Goal: Task Accomplishment & Management: Complete application form

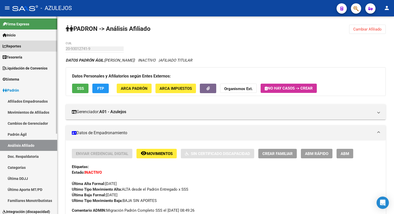
click at [18, 48] on span "Reportes" at bounding box center [12, 46] width 18 height 6
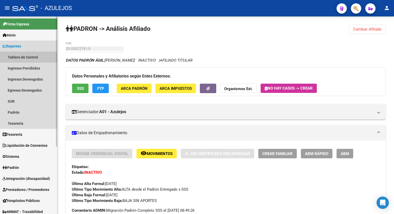
click at [18, 57] on link "Tablero de Control" at bounding box center [28, 57] width 57 height 11
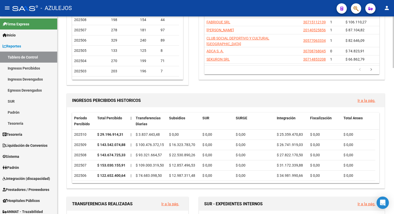
scroll to position [102, 0]
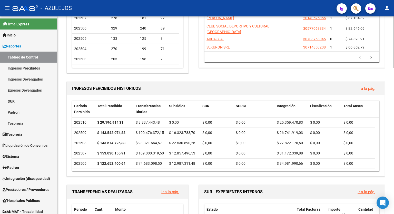
click at [394, 80] on div at bounding box center [393, 69] width 1 height 52
click at [222, 74] on div "EMPRESAS RG QUE MAS APORTAN Ir a la pág. 202510 Razón Social CUIT CUILES Total …" at bounding box center [290, 9] width 192 height 129
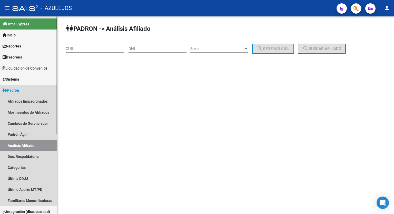
click at [19, 88] on span "Padrón" at bounding box center [11, 90] width 16 height 6
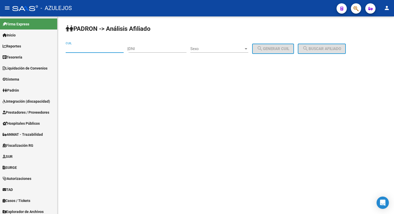
click at [82, 50] on input "CUIL" at bounding box center [95, 48] width 58 height 5
type input "20-93014890-4"
click at [330, 51] on span "search Buscar afiliado" at bounding box center [321, 48] width 39 height 5
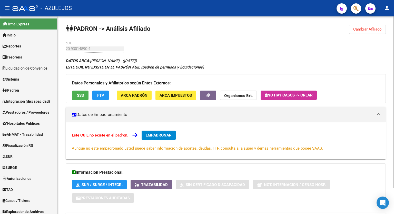
scroll to position [30, 0]
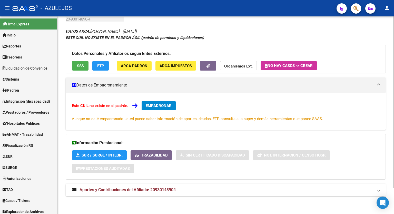
click at [389, 143] on div "PADRON -> Análisis Afiliado Cambiar Afiliado 20-93014890-4 CUIL DATOS ARCA: [PE…" at bounding box center [226, 100] width 338 height 227
click at [168, 191] on span "Aportes y Contribuciones del Afiliado: 20930148904" at bounding box center [128, 189] width 96 height 5
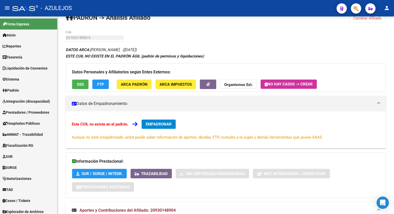
scroll to position [0, 0]
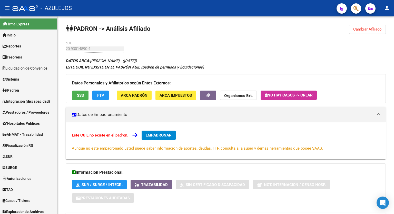
click at [394, 79] on div at bounding box center [393, 65] width 1 height 99
click at [160, 135] on span "EMPADRONAR" at bounding box center [159, 135] width 26 height 5
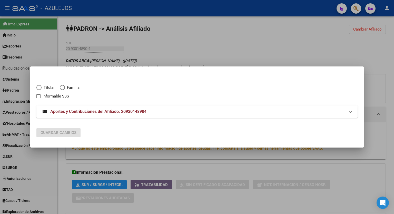
click at [38, 87] on span "Elija una opción" at bounding box center [38, 87] width 5 height 5
click at [38, 87] on input "Titular" at bounding box center [38, 87] width 5 height 5
radio input "true"
checkbox input "true"
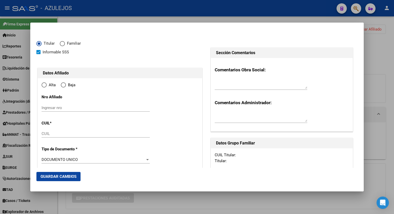
type input "20-93014890-4"
type input "93014890"
type input "[PERSON_NAME] DENUZ"
type input "[PERSON_NAME]"
type input "[DATE]"
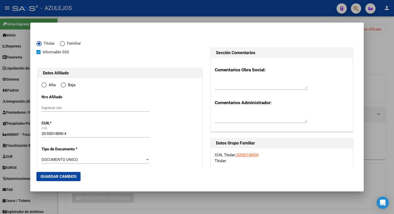
type input "[PERSON_NAME]"
type input "1655"
type input "PASAJE [GEOGRAPHIC_DATA][PERSON_NAME]"
type input "793"
radio input "true"
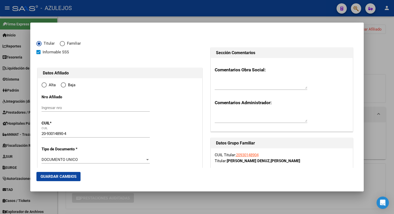
type input "[PERSON_NAME]"
click at [145, 160] on input "Ingresar fecha" at bounding box center [96, 161] width 108 height 8
type input "[DATE]"
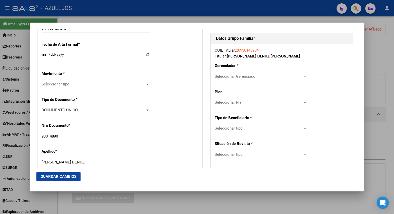
scroll to position [106, 0]
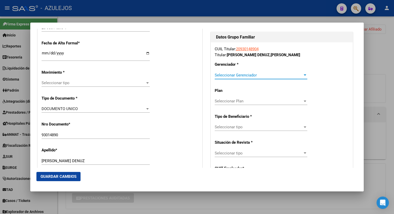
click at [303, 74] on div at bounding box center [305, 75] width 5 height 4
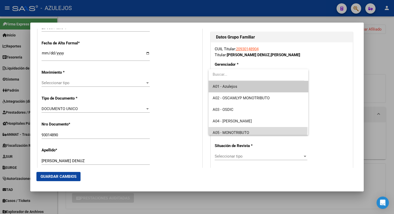
click at [258, 130] on span "A05 - MONOTRIBUTO" at bounding box center [259, 133] width 92 height 12
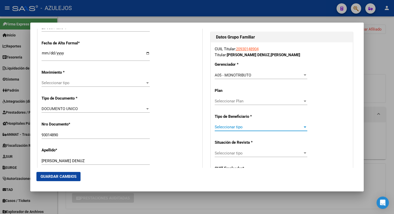
click at [303, 128] on div at bounding box center [305, 127] width 5 height 4
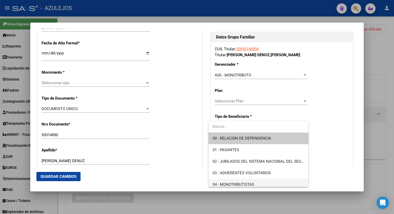
click at [261, 182] on span "04 - MONOTRIBUTISTAS" at bounding box center [259, 185] width 92 height 12
type input "20-93014890-4"
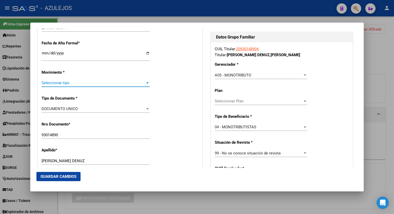
click at [146, 83] on div at bounding box center [147, 82] width 3 height 1
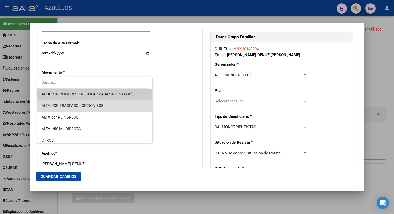
click at [104, 107] on span "ALTA POR TRASPASO - OPCION SSS" at bounding box center [95, 106] width 107 height 12
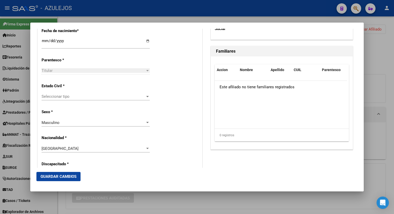
scroll to position [279, 0]
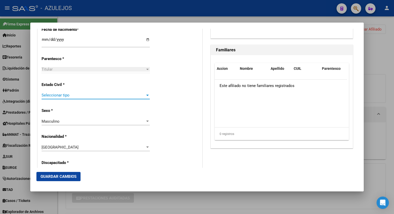
click at [145, 94] on div at bounding box center [147, 95] width 5 height 4
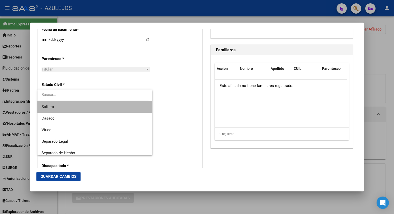
click at [112, 110] on span "Soltero" at bounding box center [95, 107] width 107 height 12
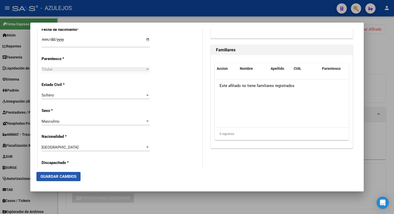
click at [63, 176] on span "Guardar Cambios" at bounding box center [59, 176] width 36 height 5
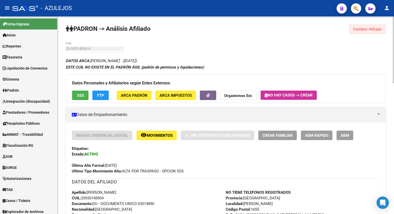
click at [367, 27] on span "Cambiar Afiliado" at bounding box center [367, 29] width 28 height 5
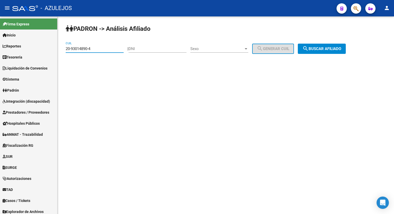
click at [103, 46] on input "20-93014890-4" at bounding box center [95, 48] width 58 height 5
type input "20-94188595-1"
click at [309, 50] on mat-icon "search" at bounding box center [305, 48] width 6 height 6
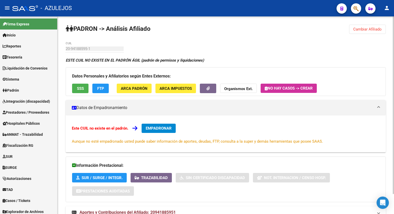
scroll to position [23, 0]
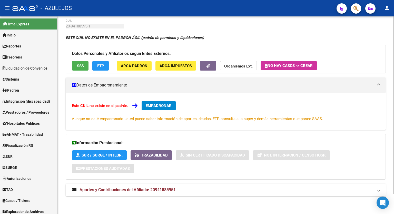
click at [391, 113] on div "PADRON -> Análisis Afiliado Cambiar Afiliado 20-94188595-1 CUIL ESTE CUIL NO EX…" at bounding box center [226, 104] width 338 height 220
click at [147, 191] on span "Aportes y Contribuciones del Afiliado: 20941885951" at bounding box center [128, 189] width 96 height 5
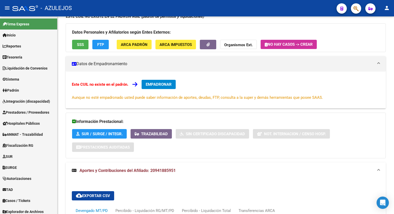
scroll to position [0, 0]
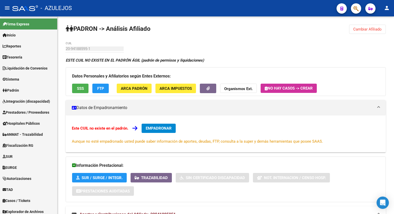
click at [394, 83] on div at bounding box center [393, 62] width 1 height 93
click at [159, 128] on span "EMPADRONAR" at bounding box center [159, 128] width 26 height 5
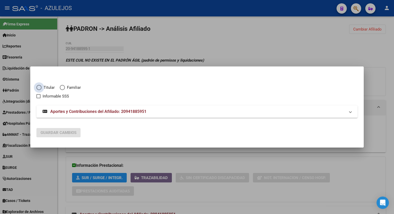
click at [40, 88] on span "Elija una opción" at bounding box center [38, 87] width 5 height 5
click at [40, 88] on input "Titular" at bounding box center [38, 87] width 5 height 5
radio input "true"
checkbox input "true"
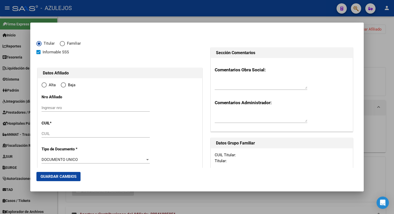
type input "20-94188595-1"
radio input "true"
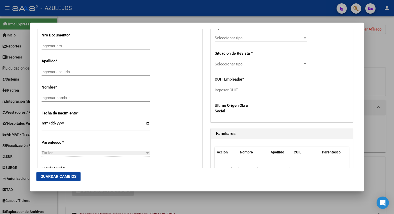
scroll to position [212, 0]
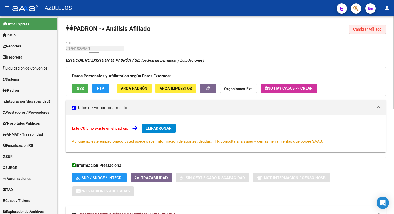
click at [362, 28] on span "Cambiar Afiliado" at bounding box center [367, 29] width 28 height 5
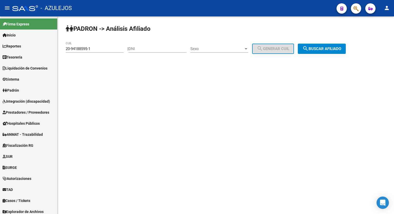
click at [98, 51] on div "20-94188595-1 CUIL" at bounding box center [95, 47] width 58 height 11
type input "24-95197250-5"
click at [324, 50] on span "search Buscar afiliado" at bounding box center [321, 48] width 39 height 5
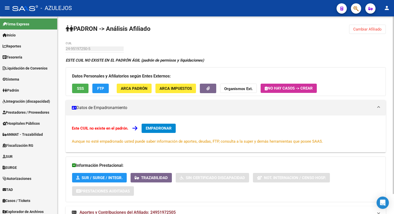
scroll to position [23, 0]
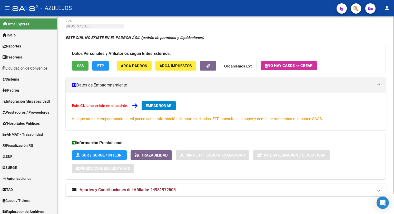
click at [394, 112] on div at bounding box center [393, 125] width 1 height 178
click at [83, 65] on span "SSS" at bounding box center [80, 66] width 7 height 5
click at [140, 67] on span "ARCA Padrón" at bounding box center [134, 66] width 27 height 5
click at [388, 133] on div "PADRON -> Análisis Afiliado Cambiar Afiliado 24-95197250-5 CUIL ESTE CUIL NO EX…" at bounding box center [226, 104] width 338 height 220
click at [288, 106] on div "Este CUIL no existe en el padrón. EMPADRONAR Aunque no esté empadronado usted p…" at bounding box center [226, 111] width 308 height 21
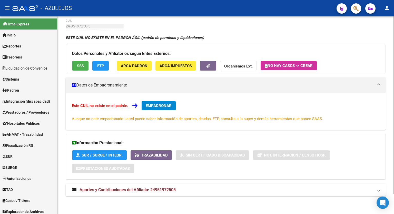
scroll to position [0, 0]
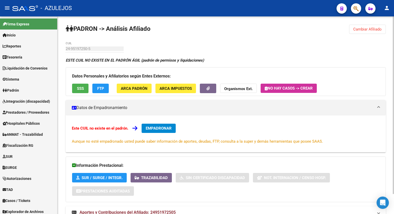
click at [394, 49] on div at bounding box center [393, 105] width 1 height 178
click at [370, 25] on button "Cambiar Afiliado" at bounding box center [367, 29] width 37 height 9
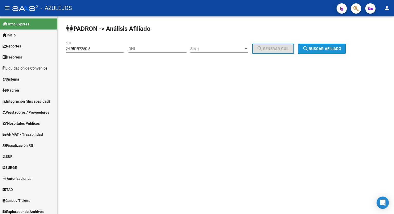
click at [345, 44] on button "search Buscar afiliado" at bounding box center [322, 49] width 48 height 10
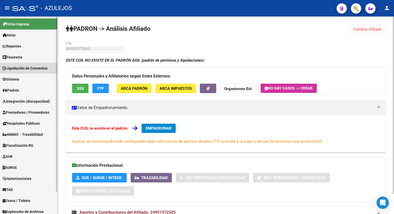
click at [43, 66] on span "Liquidación de Convenios" at bounding box center [25, 68] width 45 height 6
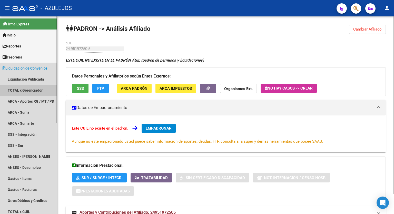
click at [30, 90] on link "TOTAL x Gerenciador" at bounding box center [28, 90] width 57 height 11
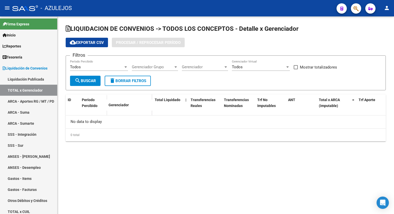
checkbox input "true"
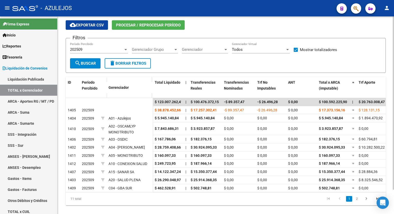
scroll to position [18, 0]
click at [394, 67] on div at bounding box center [393, 120] width 1 height 173
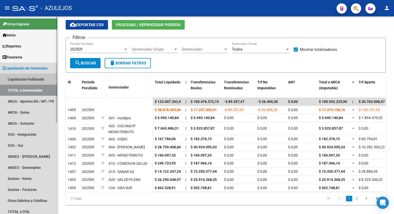
click at [29, 79] on link "Liquidación Publicada" at bounding box center [28, 79] width 57 height 11
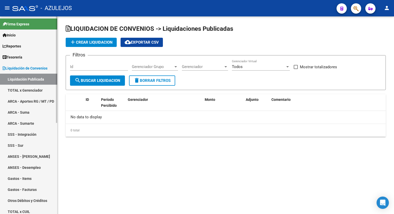
checkbox input "true"
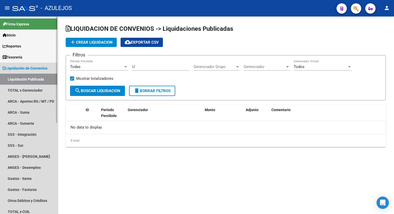
click at [25, 67] on span "Liquidación de Convenios" at bounding box center [25, 68] width 45 height 6
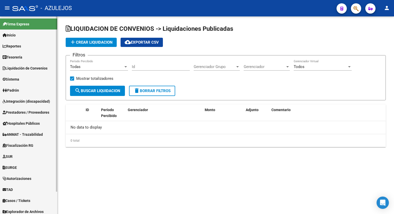
click at [19, 89] on span "Padrón" at bounding box center [11, 90] width 16 height 6
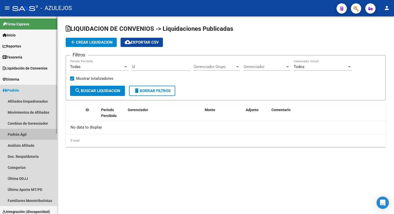
click at [19, 135] on link "Padrón Ágil" at bounding box center [28, 134] width 57 height 11
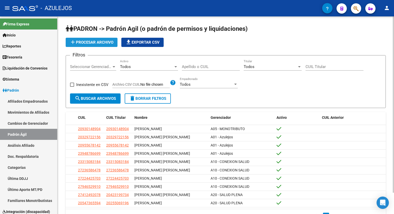
click at [100, 41] on span "add Procesar archivo" at bounding box center [92, 42] width 44 height 5
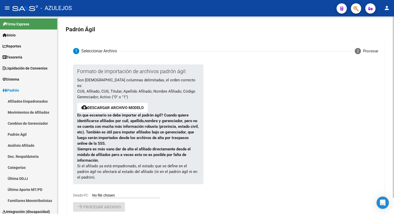
click at [112, 187] on div "Formato de importación de archivos padrón ágil: Son [DEMOGRAPHIC_DATA] columnas…" at bounding box center [134, 131] width 122 height 134
click at [112, 193] on input "Desde PC" at bounding box center [126, 195] width 68 height 5
type input "C:\fakepath\Novedades SP OSCAMGLYP SAAS Altas tempranas.csv"
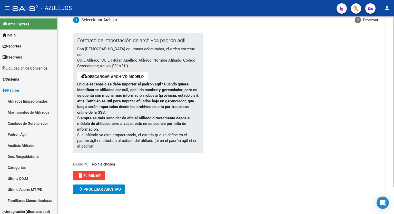
click at [394, 126] on div at bounding box center [393, 124] width 1 height 171
click at [98, 187] on span "Procesar archivo" at bounding box center [101, 189] width 37 height 5
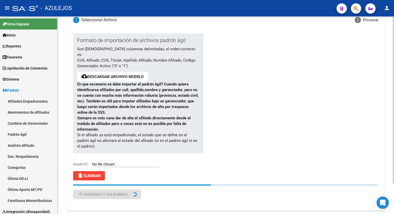
scroll to position [0, 0]
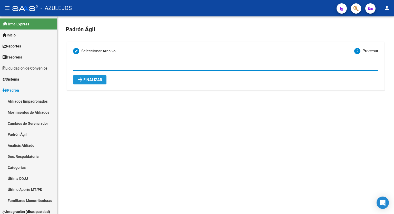
click at [91, 82] on span "arrow_forward Finalizar" at bounding box center [89, 79] width 25 height 5
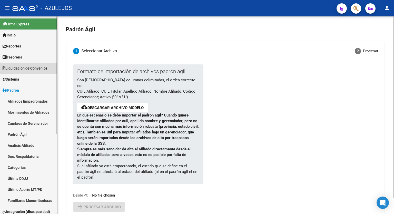
click at [28, 69] on span "Liquidación de Convenios" at bounding box center [25, 68] width 45 height 6
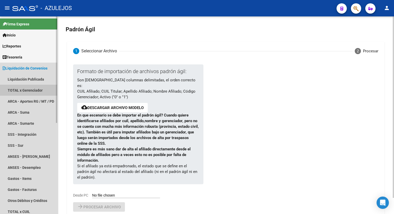
click at [25, 88] on link "TOTAL x Gerenciador" at bounding box center [28, 90] width 57 height 11
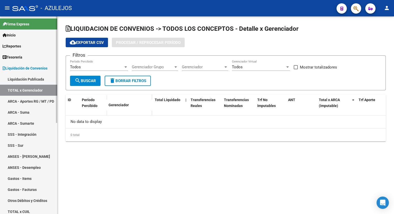
checkbox input "true"
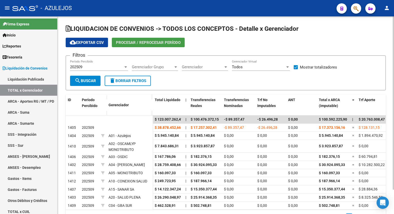
click at [156, 43] on span "Procesar / Reprocesar período" at bounding box center [148, 42] width 65 height 5
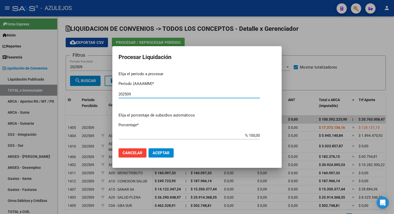
type input "202509"
click at [160, 149] on button "Aceptar" at bounding box center [161, 152] width 25 height 9
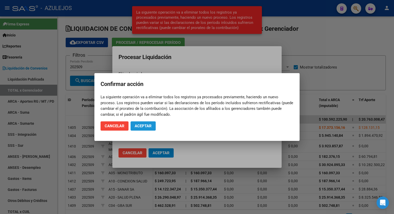
click at [143, 126] on span "Aceptar" at bounding box center [143, 126] width 17 height 5
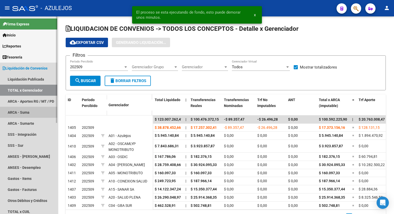
click at [26, 113] on link "ARCA - Suma" at bounding box center [28, 112] width 57 height 11
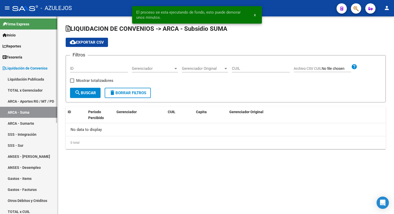
checkbox input "true"
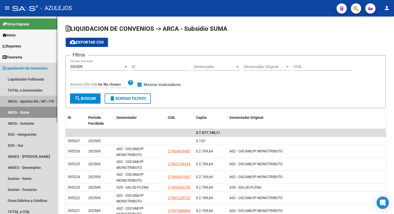
click at [26, 97] on link "ARCA - Aportes RG / MT / PD" at bounding box center [28, 101] width 57 height 11
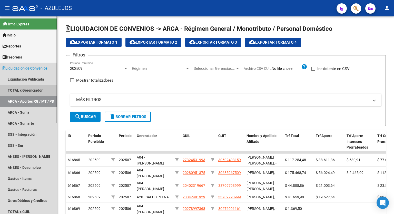
click at [22, 85] on link "TOTAL x Gerenciador" at bounding box center [28, 90] width 57 height 11
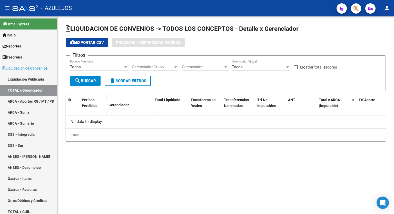
checkbox input "true"
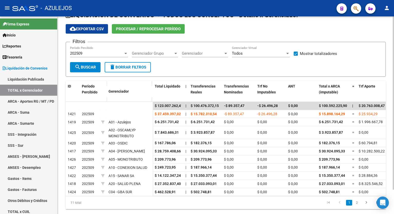
scroll to position [6, 0]
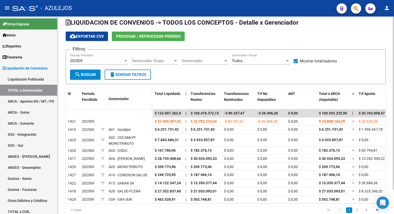
click at [394, 72] on div at bounding box center [393, 108] width 1 height 173
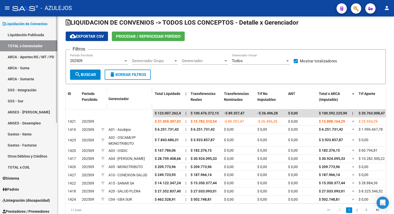
scroll to position [0, 0]
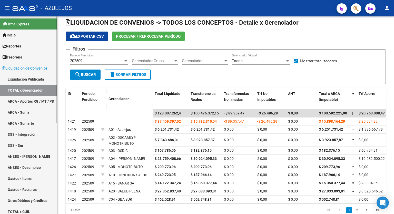
click at [52, 80] on div "Firma Express Inicio Calendario SSS Instructivos Contacto OS Reportes Tablero d…" at bounding box center [29, 199] width 58 height 366
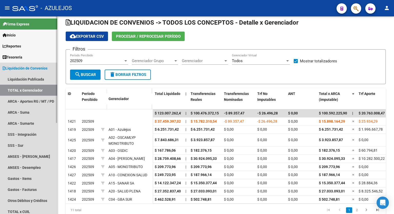
click at [32, 88] on link "TOTAL x Gerenciador" at bounding box center [28, 90] width 57 height 11
click at [27, 70] on span "Liquidación de Convenios" at bounding box center [25, 68] width 45 height 6
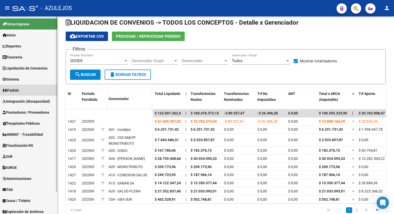
click at [19, 92] on span "Padrón" at bounding box center [11, 90] width 16 height 6
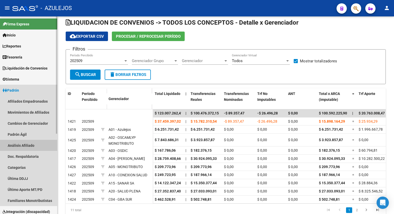
click at [19, 144] on link "Análisis Afiliado" at bounding box center [28, 145] width 57 height 11
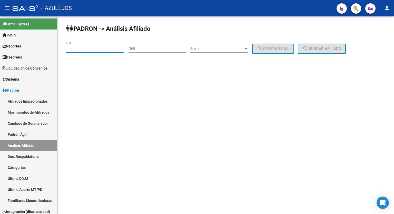
click at [87, 48] on input "CUIL" at bounding box center [95, 48] width 58 height 5
type input "20-94188595-1"
click at [333, 45] on button "search Buscar afiliado" at bounding box center [322, 49] width 48 height 10
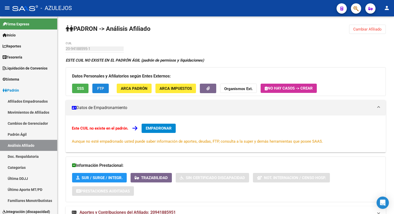
click at [102, 89] on span "FTP" at bounding box center [100, 88] width 7 height 5
click at [100, 89] on span "FTP" at bounding box center [100, 88] width 7 height 5
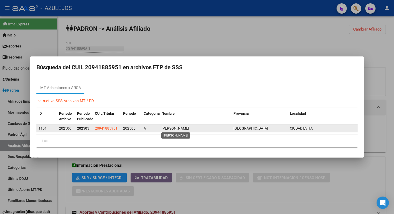
drag, startPoint x: 212, startPoint y: 129, endPoint x: 162, endPoint y: 127, distance: 50.8
click at [162, 127] on div "[PERSON_NAME]" at bounding box center [196, 128] width 68 height 6
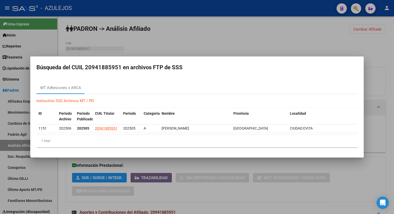
click at [143, 86] on div "MT Adhesiones x ARCA" at bounding box center [196, 88] width 321 height 12
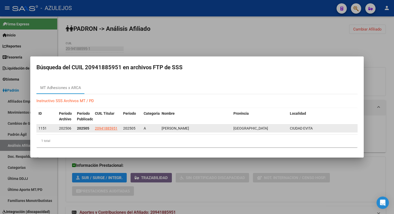
click at [212, 128] on div "[PERSON_NAME]" at bounding box center [196, 128] width 68 height 6
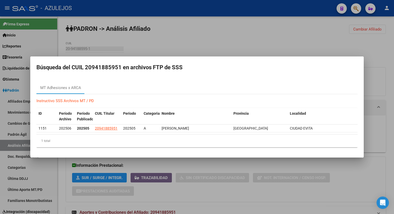
click at [227, 64] on h2 "Búsqueda del CUIL 20941885951 en archivos FTP de SSS" at bounding box center [196, 68] width 321 height 10
